Goal: Find specific page/section: Find specific page/section

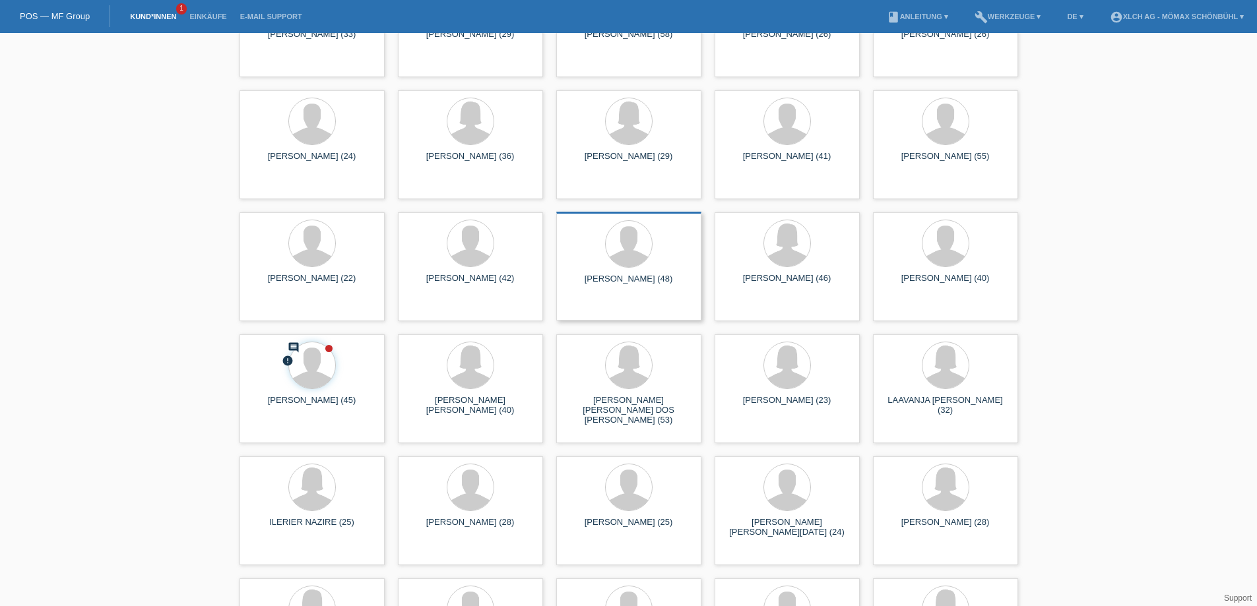
scroll to position [1715, 0]
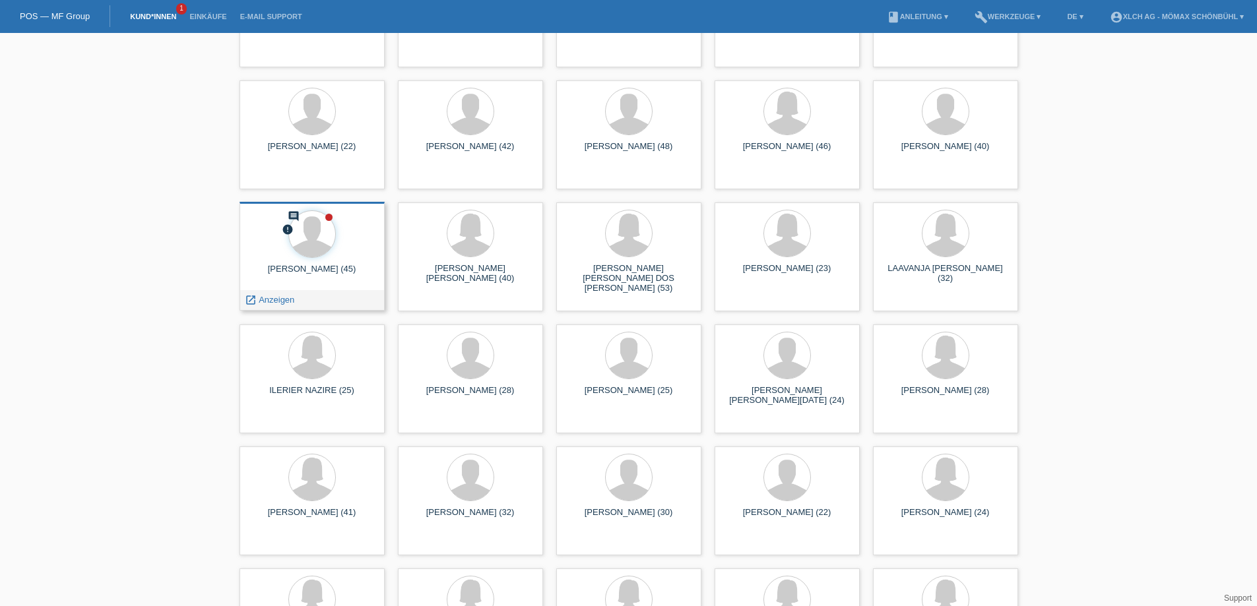
click at [342, 243] on div at bounding box center [312, 234] width 124 height 49
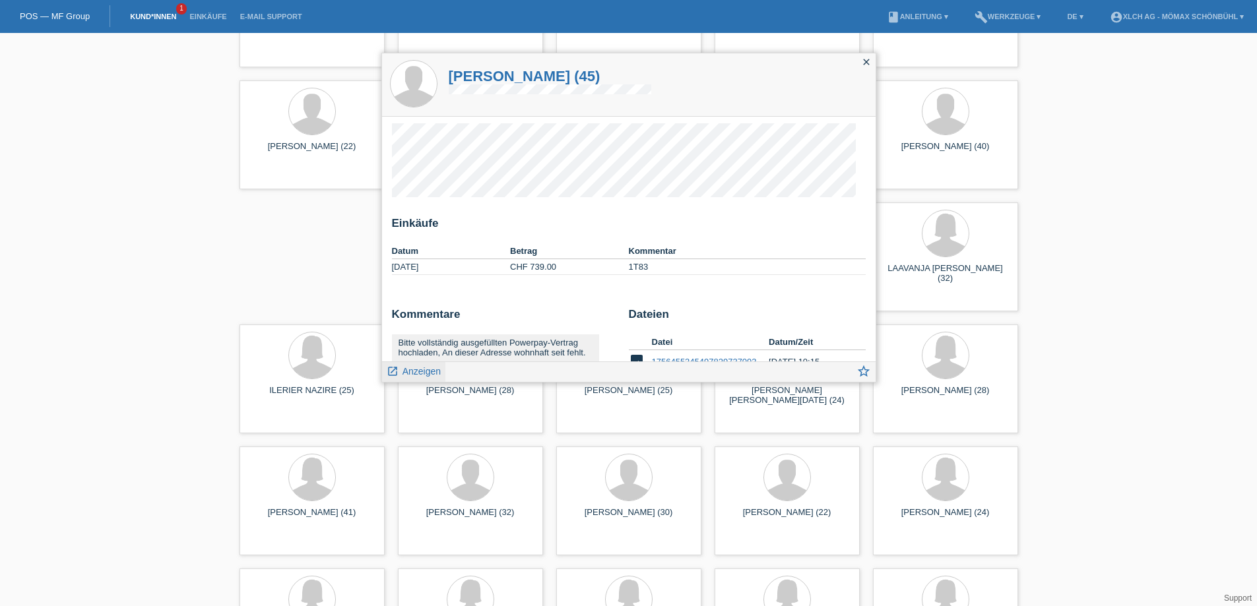
click at [392, 370] on icon "launch" at bounding box center [393, 371] width 12 height 12
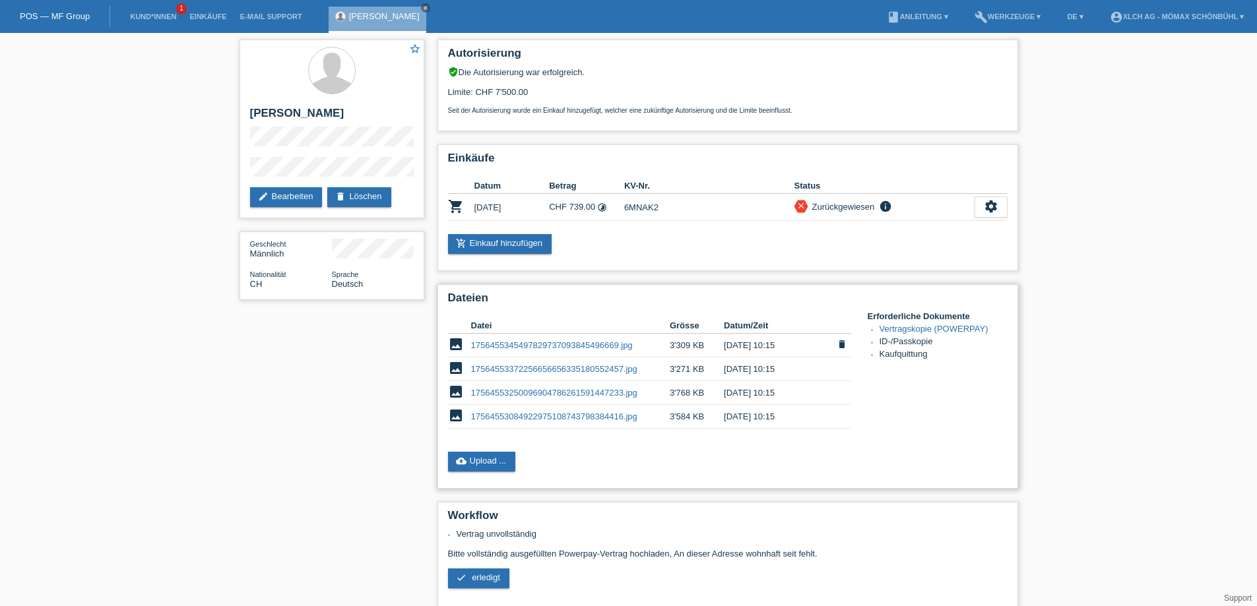
click at [493, 344] on link "1756455345497829737093845496669.jpg" at bounding box center [552, 345] width 162 height 10
click at [547, 368] on link "17564553372256656656335180552457.jpg" at bounding box center [554, 369] width 166 height 10
click at [498, 390] on link "17564553250096904786261591447233.jpg" at bounding box center [554, 393] width 166 height 10
click at [514, 416] on link "17564553084922975108743798384416.jpg" at bounding box center [554, 417] width 166 height 10
click at [141, 13] on link "Kund*innen" at bounding box center [152, 17] width 59 height 8
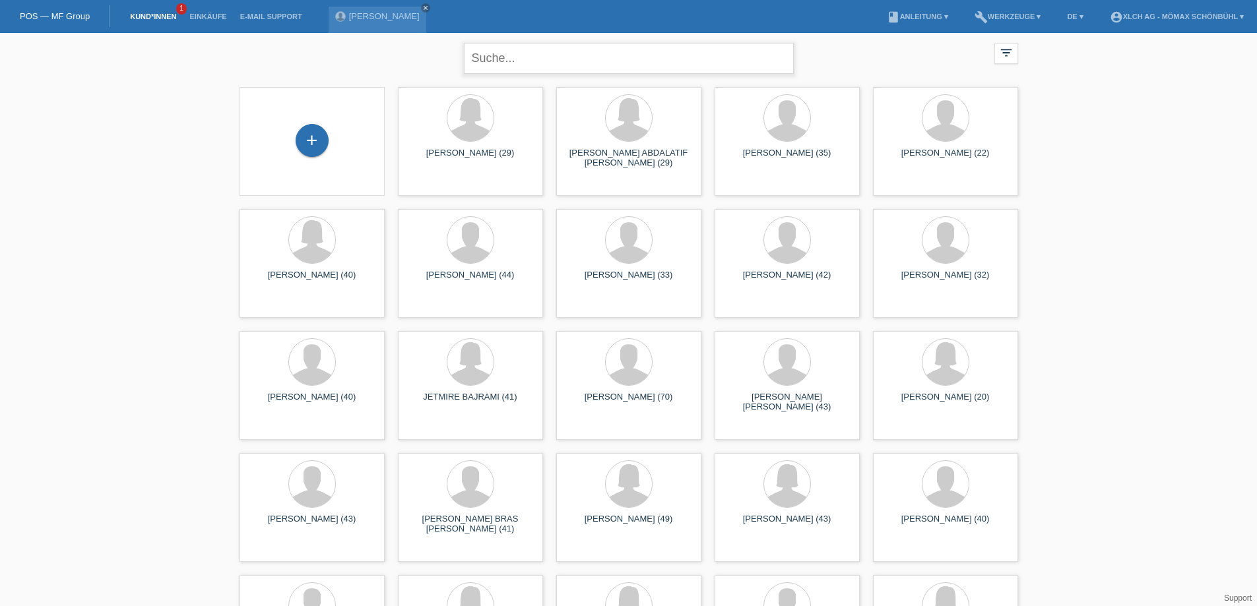
click at [483, 61] on input "text" at bounding box center [629, 58] width 330 height 31
type input "b"
type input "s"
type input "STINA"
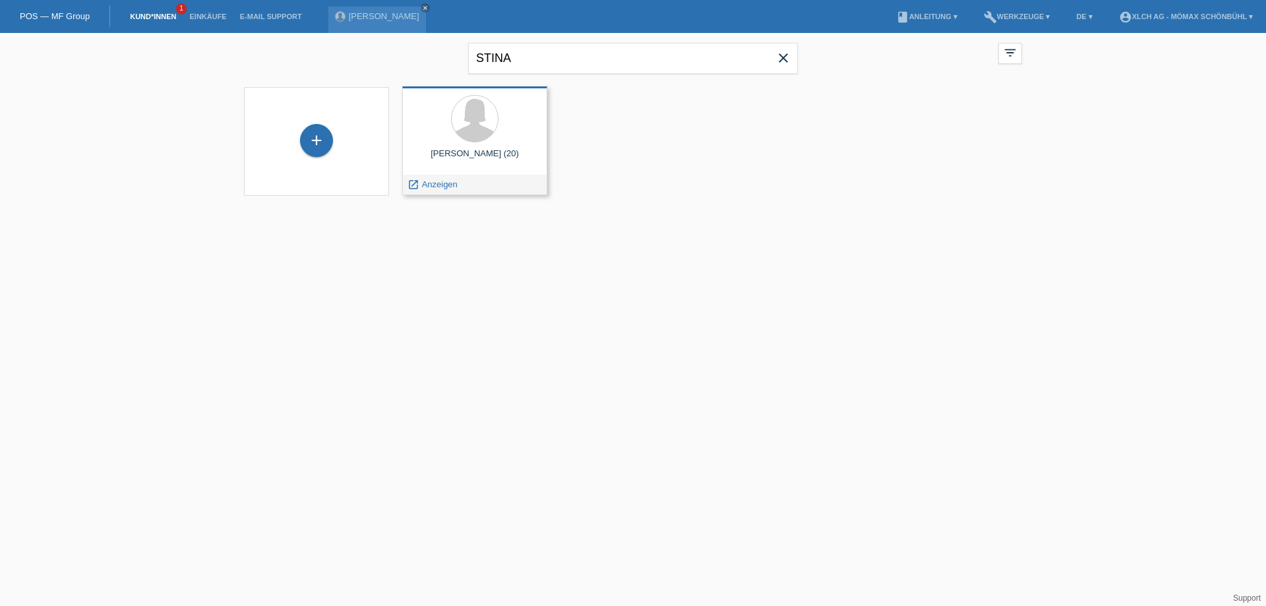
click at [506, 141] on div at bounding box center [475, 119] width 124 height 49
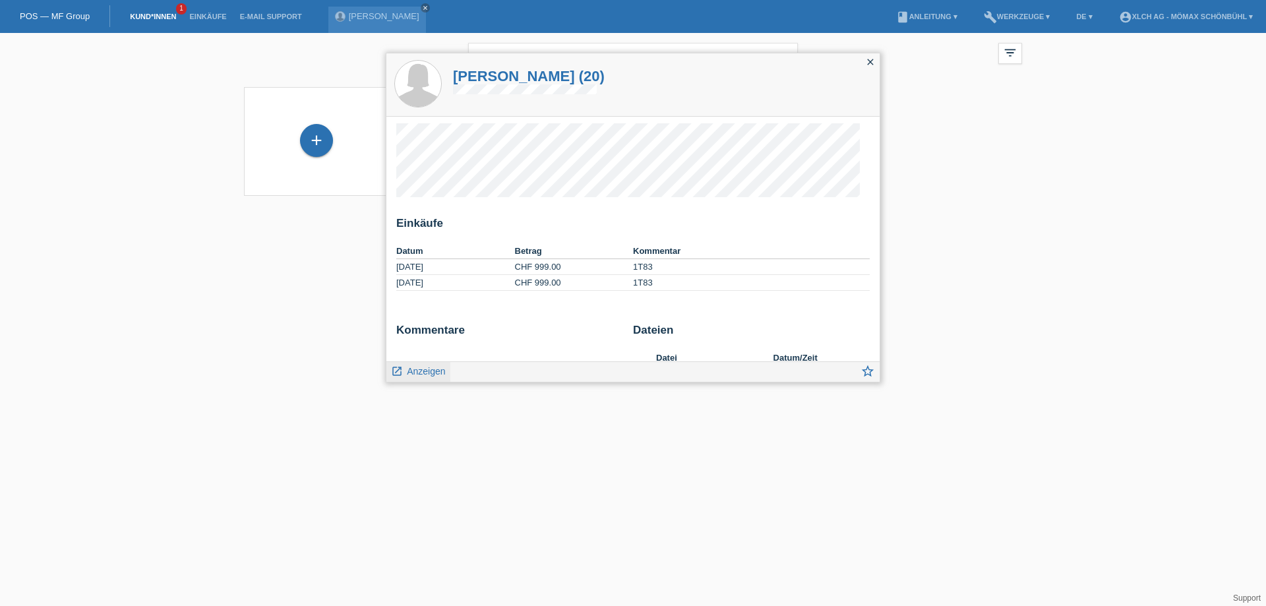
click at [396, 371] on icon "launch" at bounding box center [397, 371] width 12 height 12
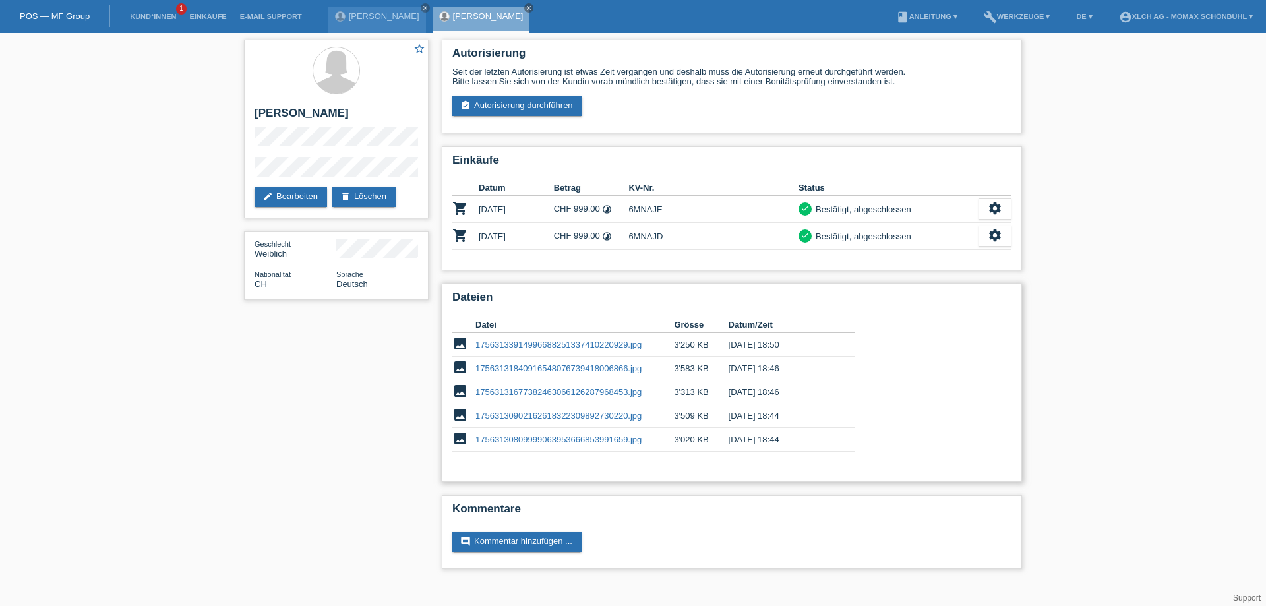
click at [512, 344] on link "17563133914996688251337410220929.jpg" at bounding box center [559, 345] width 166 height 10
click at [533, 370] on link "17563131840916548076739418006866.jpg" at bounding box center [559, 368] width 166 height 10
click at [167, 14] on link "Kund*innen" at bounding box center [152, 17] width 59 height 8
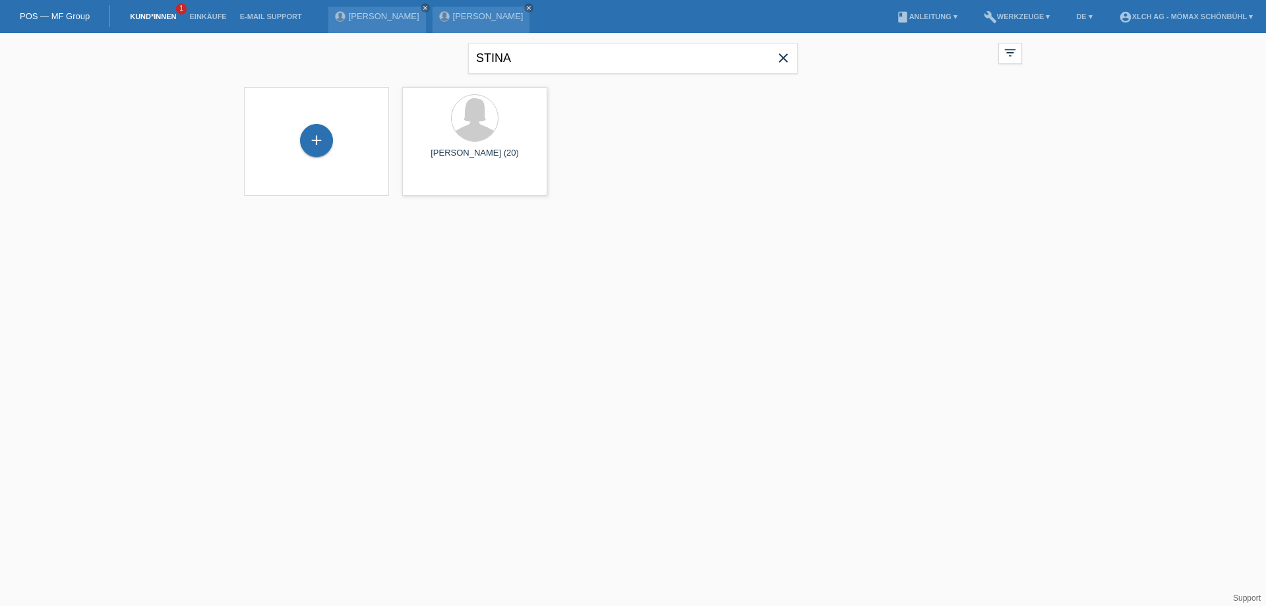
click at [182, 8] on span "1" at bounding box center [181, 8] width 11 height 11
click at [785, 59] on icon "close" at bounding box center [784, 58] width 16 height 16
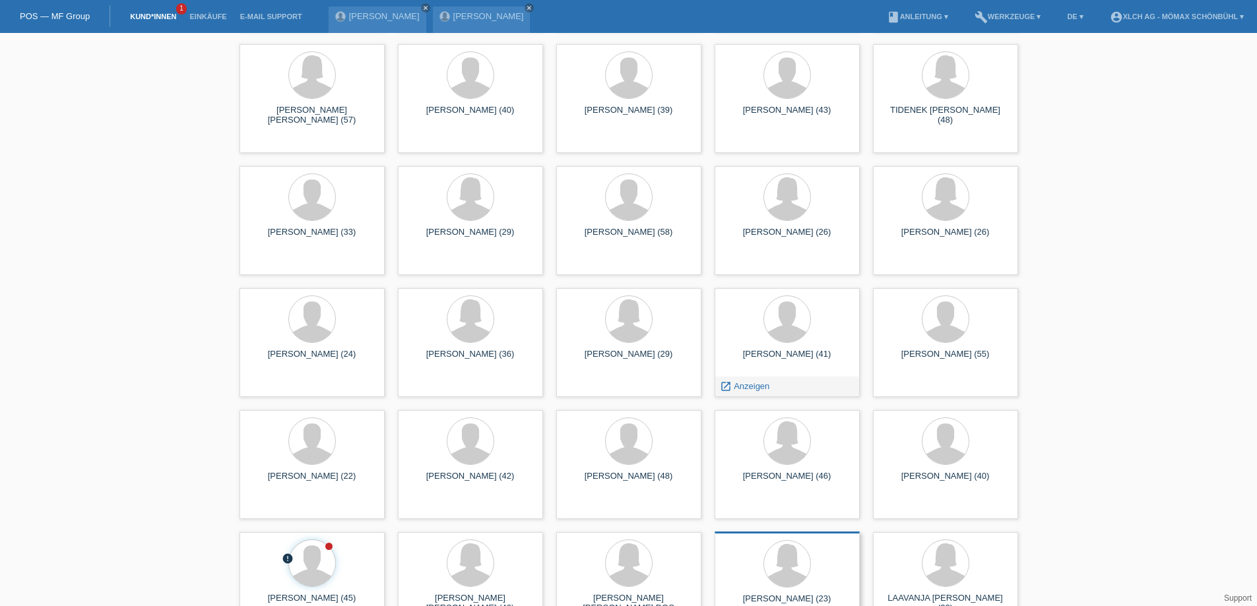
scroll to position [1583, 0]
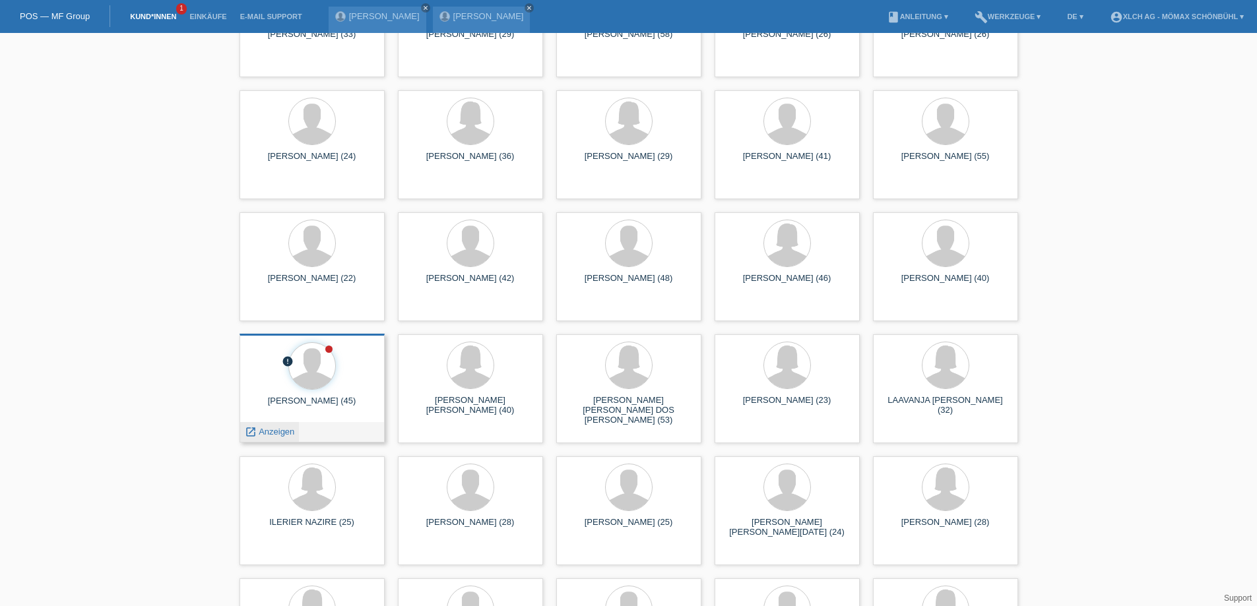
click at [280, 429] on span "Anzeigen" at bounding box center [277, 432] width 36 height 10
